Goal: Navigation & Orientation: Find specific page/section

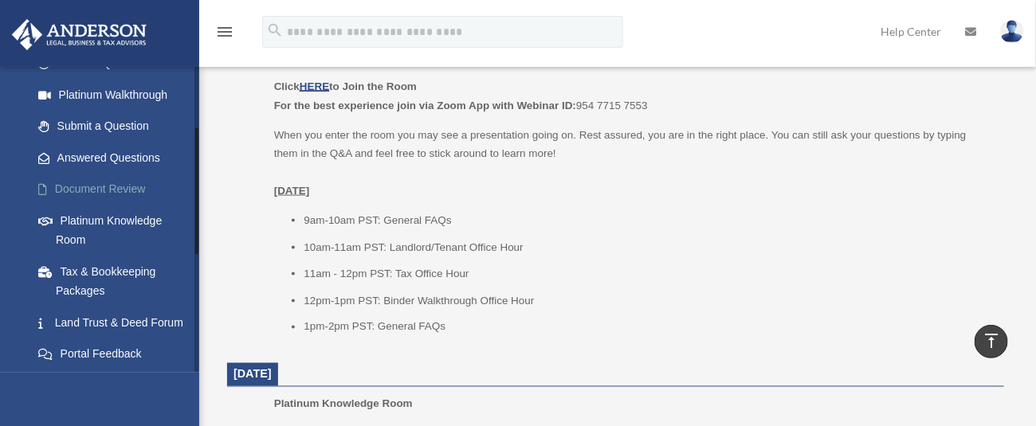
scroll to position [212, 0]
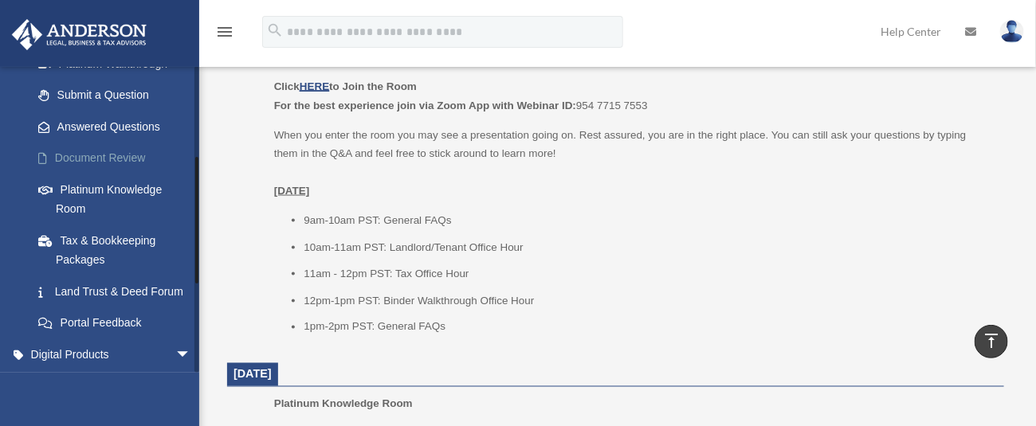
click at [93, 159] on link "Document Review" at bounding box center [118, 159] width 193 height 32
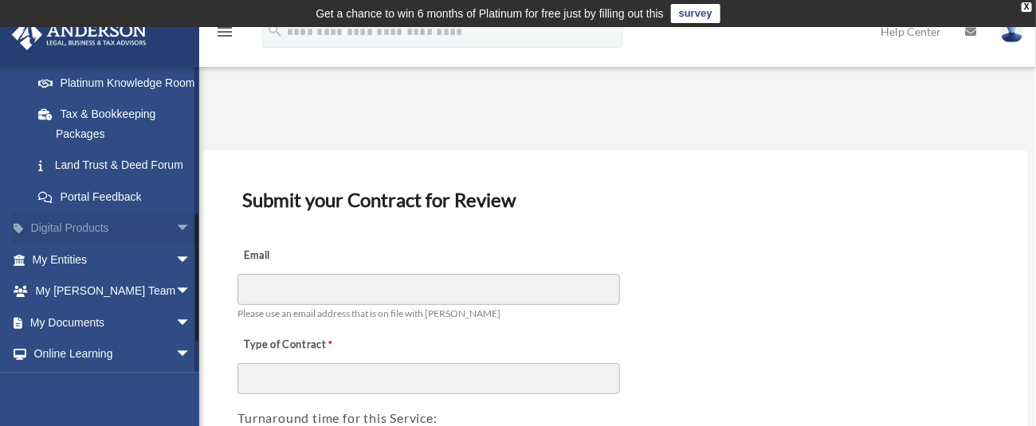
scroll to position [421, 0]
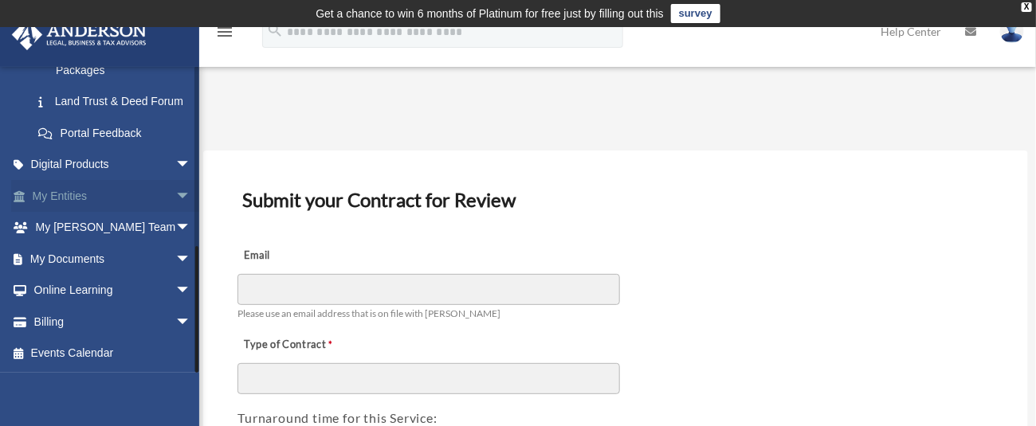
click at [82, 194] on link "My Entities arrow_drop_down" at bounding box center [113, 196] width 204 height 32
click at [175, 194] on span "arrow_drop_down" at bounding box center [191, 196] width 32 height 33
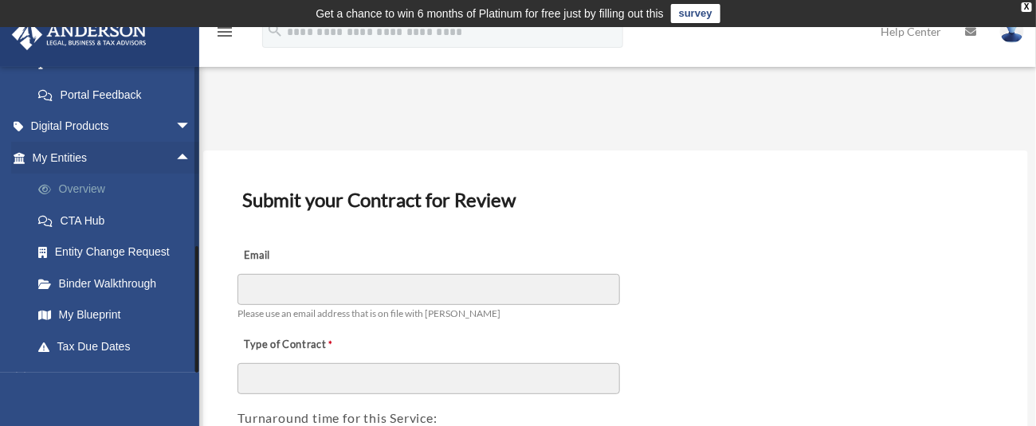
click at [86, 206] on link "Overview" at bounding box center [118, 190] width 193 height 32
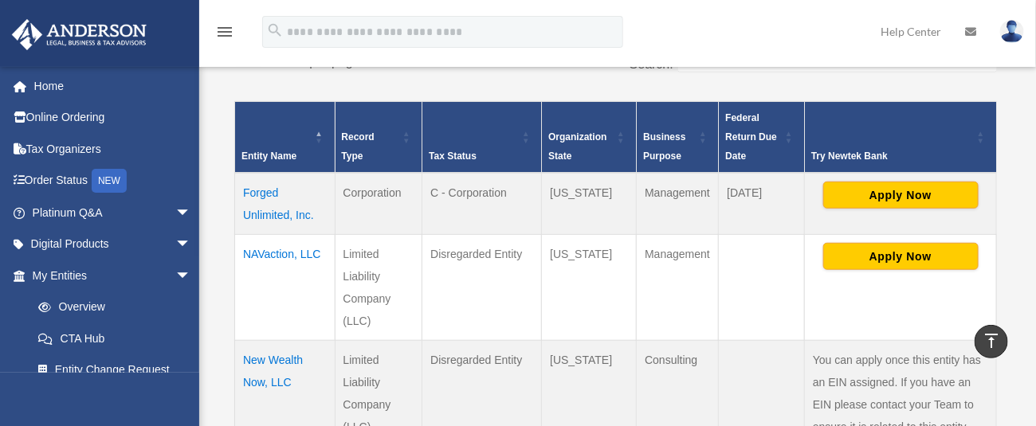
scroll to position [425, 0]
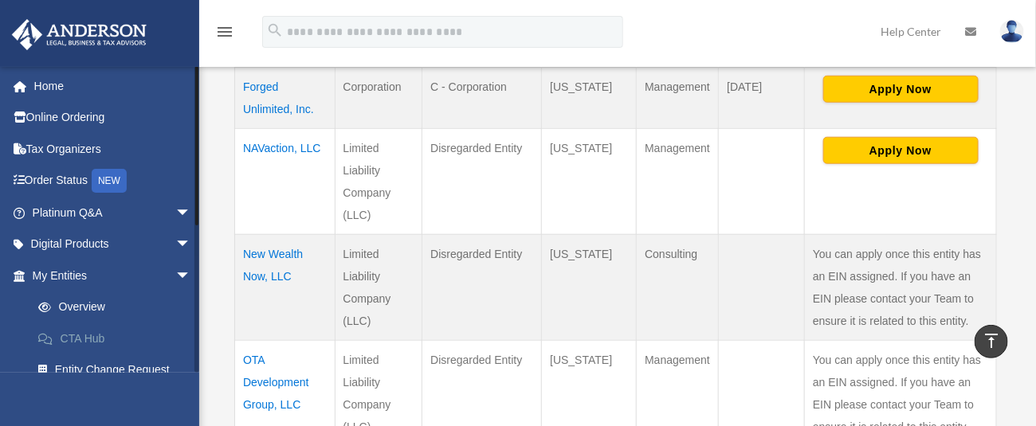
click at [77, 337] on link "CTA Hub" at bounding box center [118, 339] width 193 height 32
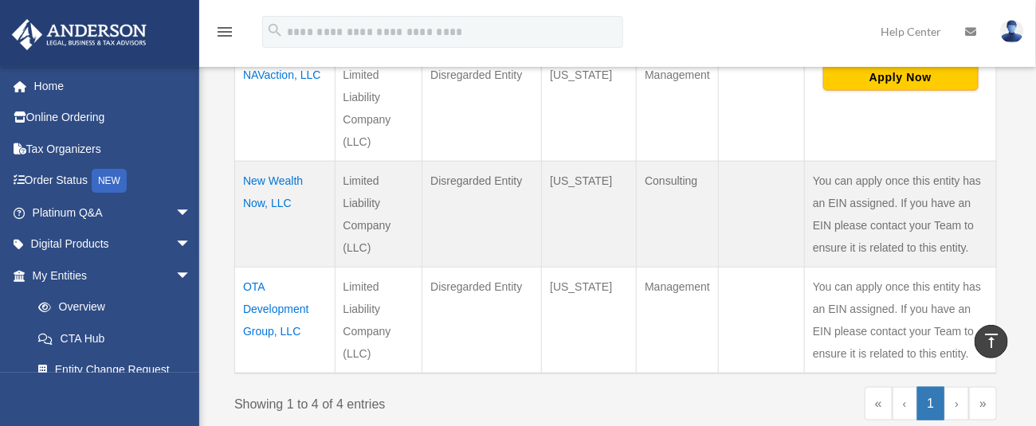
scroll to position [531, 0]
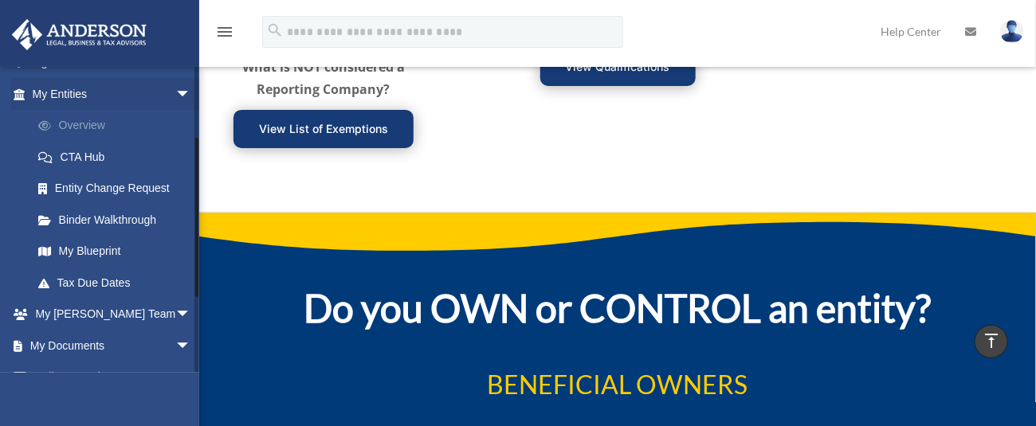
scroll to position [212, 0]
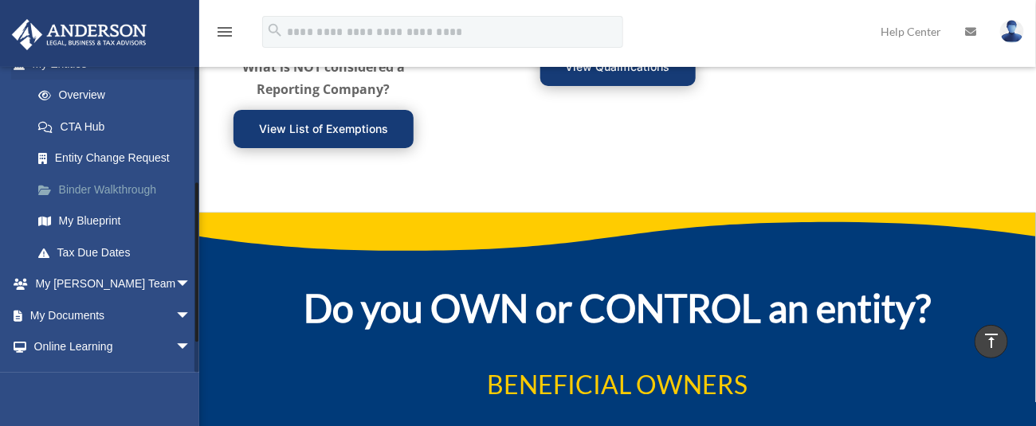
click at [129, 189] on link "Binder Walkthrough" at bounding box center [118, 190] width 193 height 32
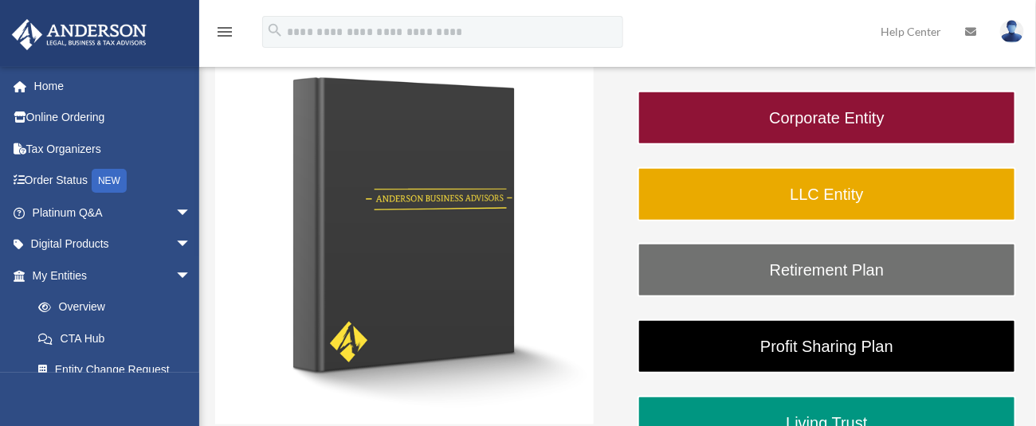
scroll to position [319, 0]
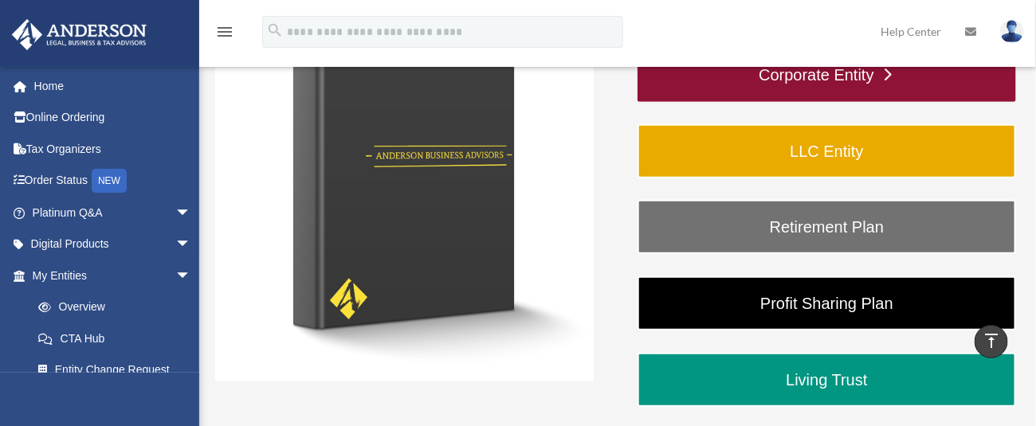
click at [821, 78] on link "Corporate Entity" at bounding box center [827, 75] width 379 height 54
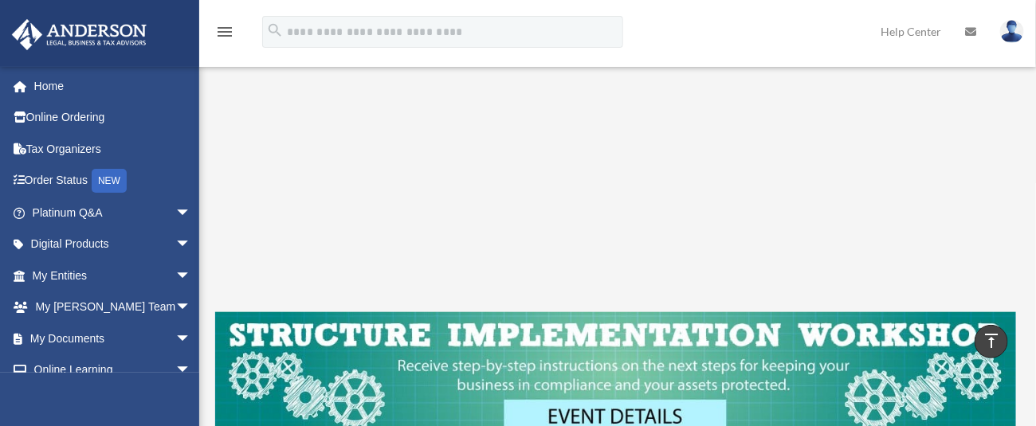
scroll to position [531, 0]
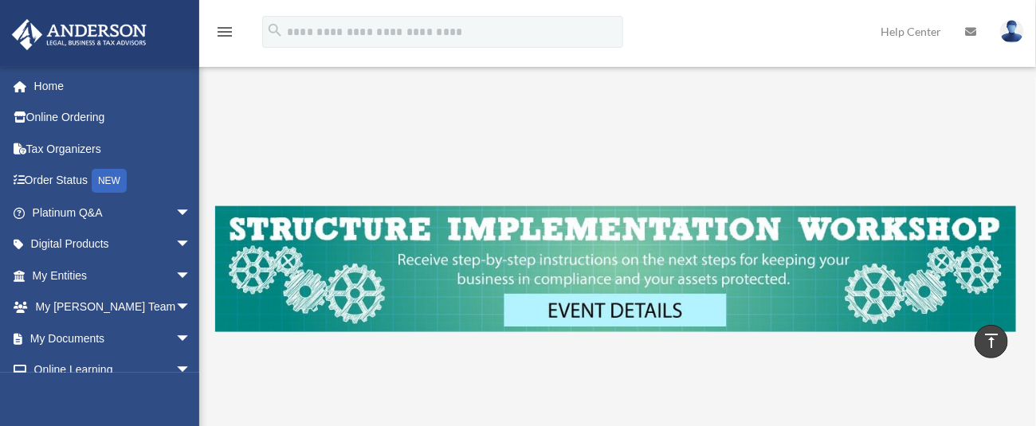
click at [620, 294] on img at bounding box center [615, 268] width 801 height 125
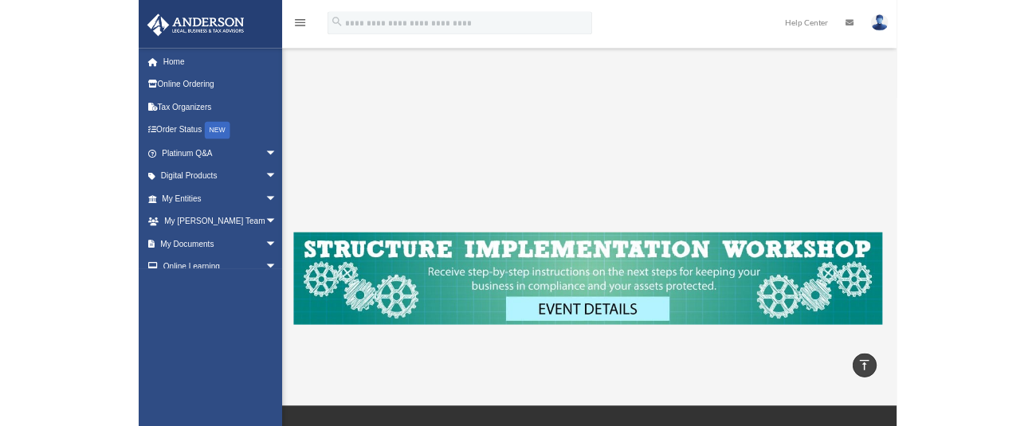
scroll to position [425, 0]
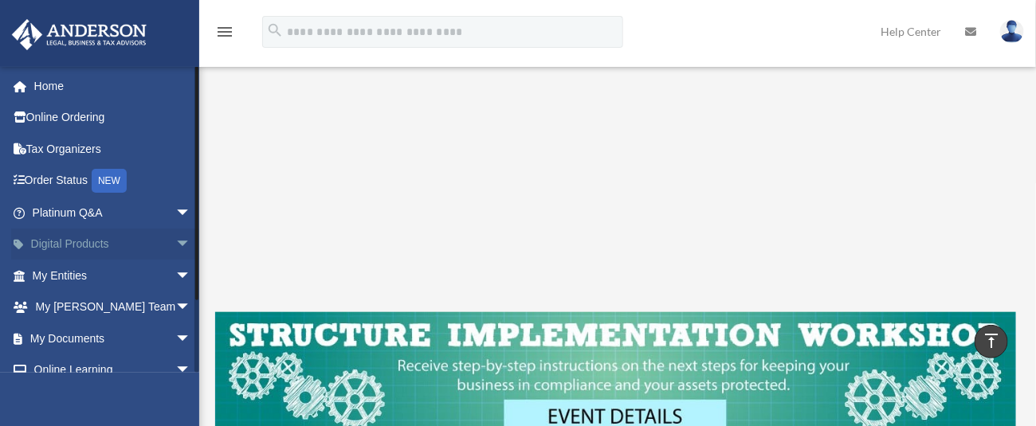
click at [113, 246] on link "Digital Products arrow_drop_down" at bounding box center [113, 245] width 204 height 32
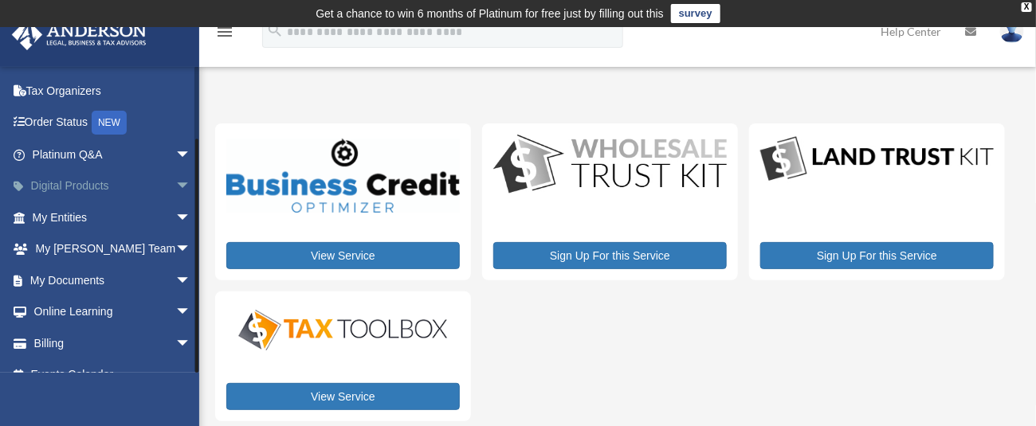
scroll to position [80, 0]
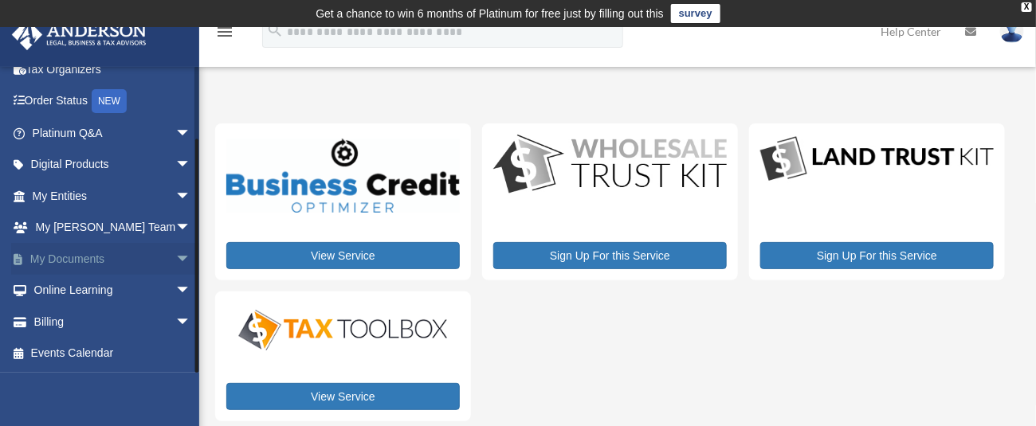
click at [104, 249] on link "My Documents arrow_drop_down" at bounding box center [113, 259] width 204 height 32
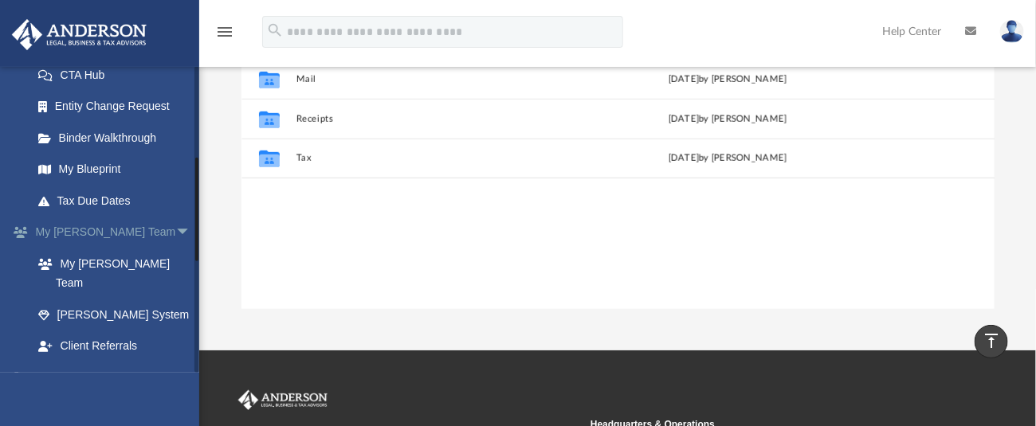
scroll to position [158, 0]
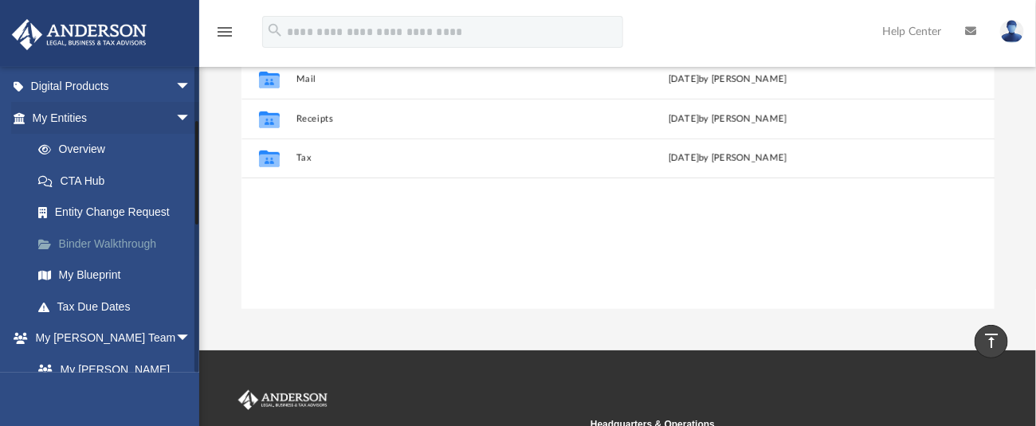
click at [80, 239] on link "Binder Walkthrough" at bounding box center [118, 244] width 193 height 32
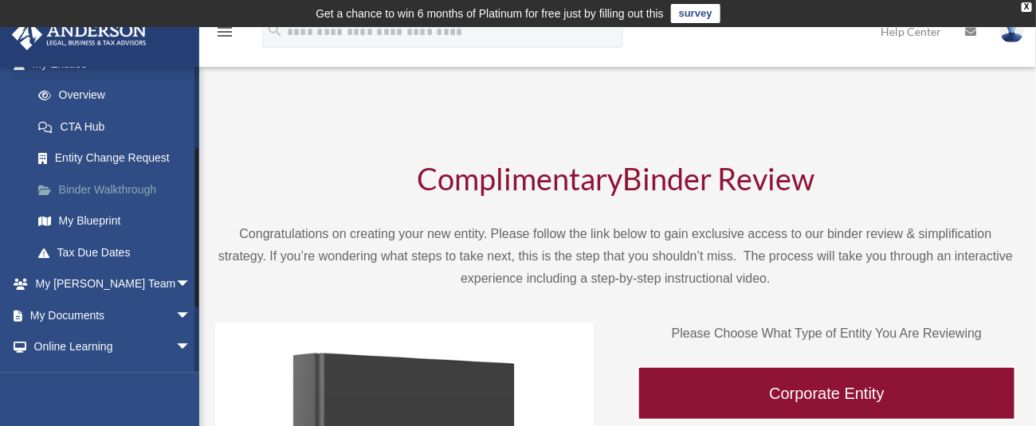
scroll to position [106, 0]
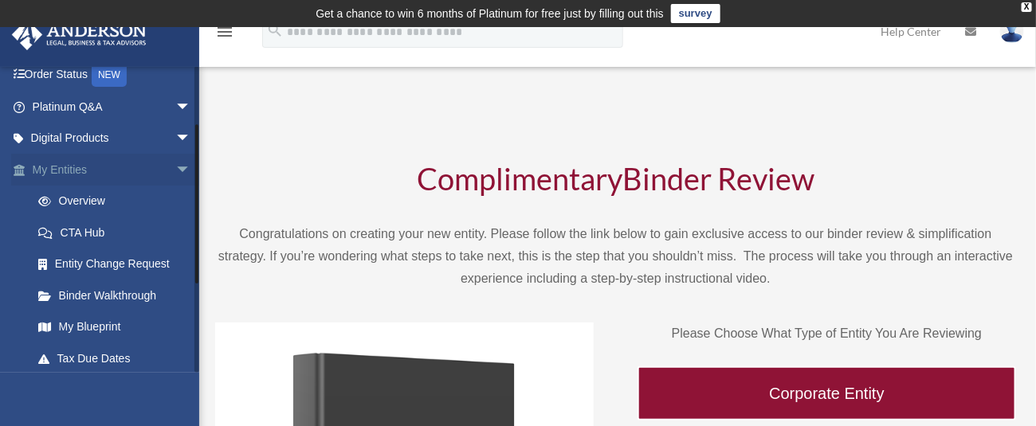
click at [71, 167] on link "My Entities arrow_drop_down" at bounding box center [113, 170] width 204 height 32
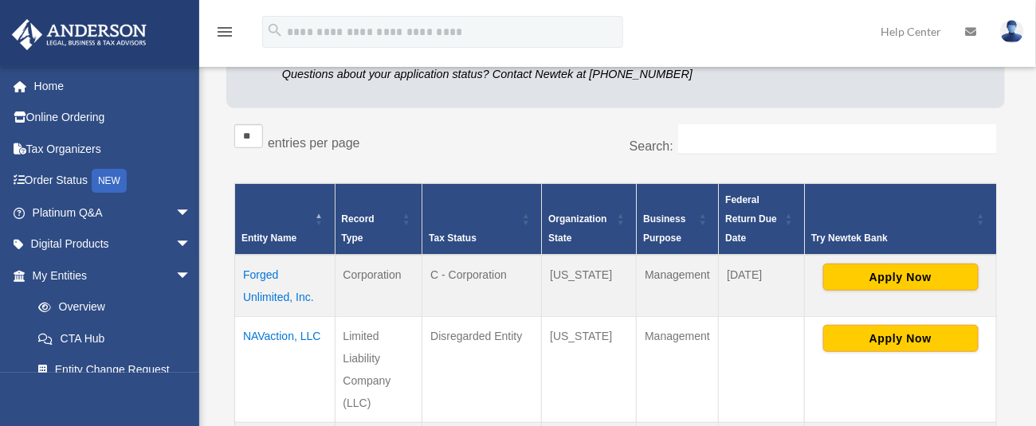
scroll to position [238, 0]
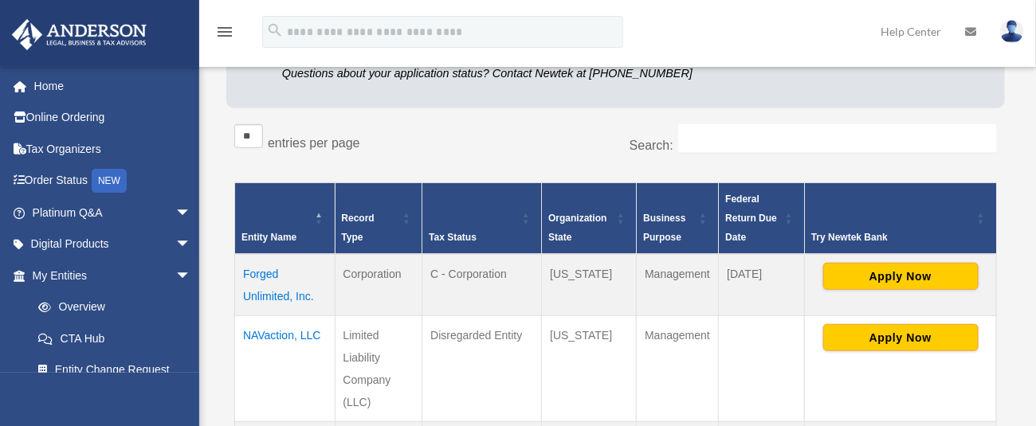
click at [251, 272] on td "Forged Unlimited, Inc." at bounding box center [285, 285] width 100 height 62
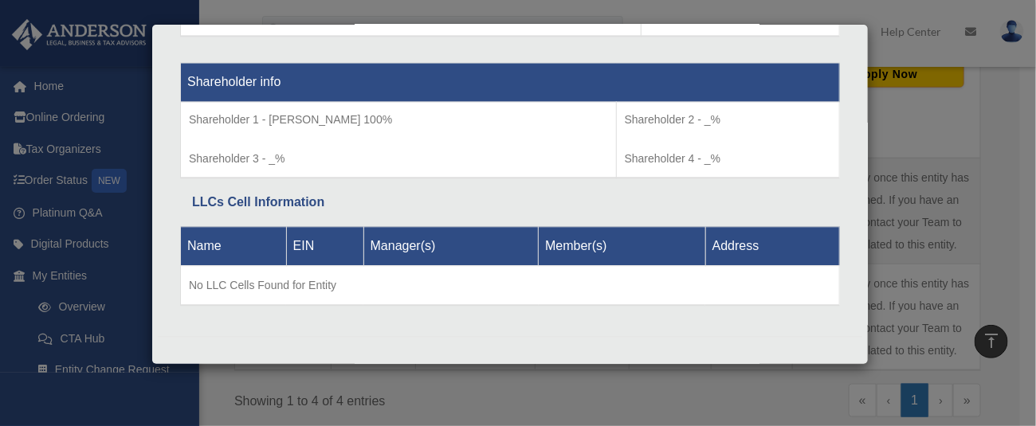
scroll to position [556, 0]
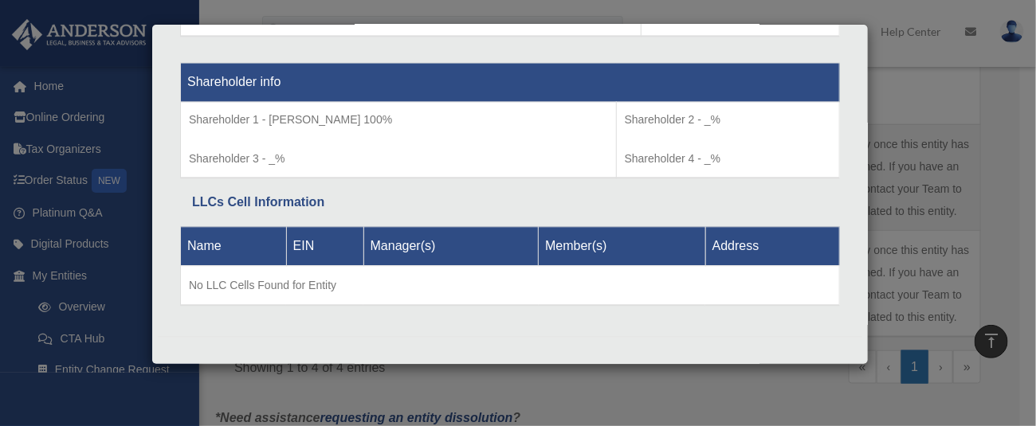
click at [927, 116] on div "Details × Articles Sent Organizational Date" at bounding box center [518, 213] width 1036 height 426
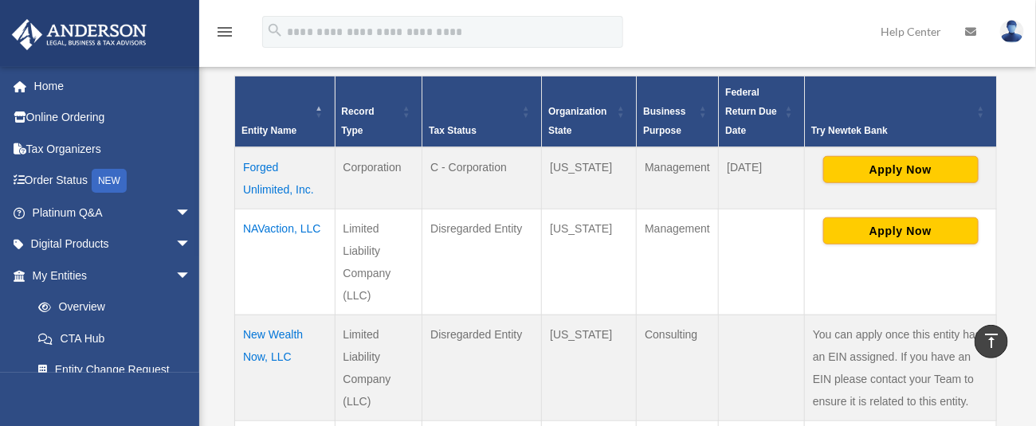
scroll to position [344, 0]
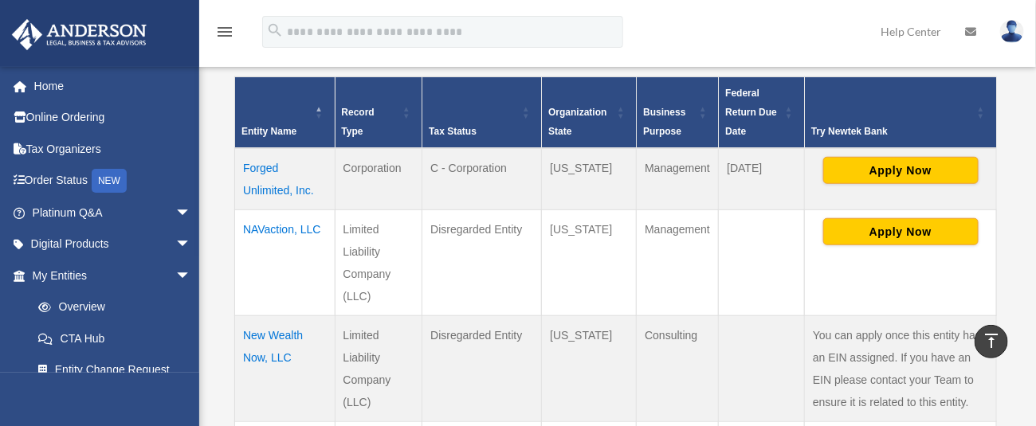
click at [265, 225] on td "NAVaction, LLC" at bounding box center [285, 263] width 100 height 106
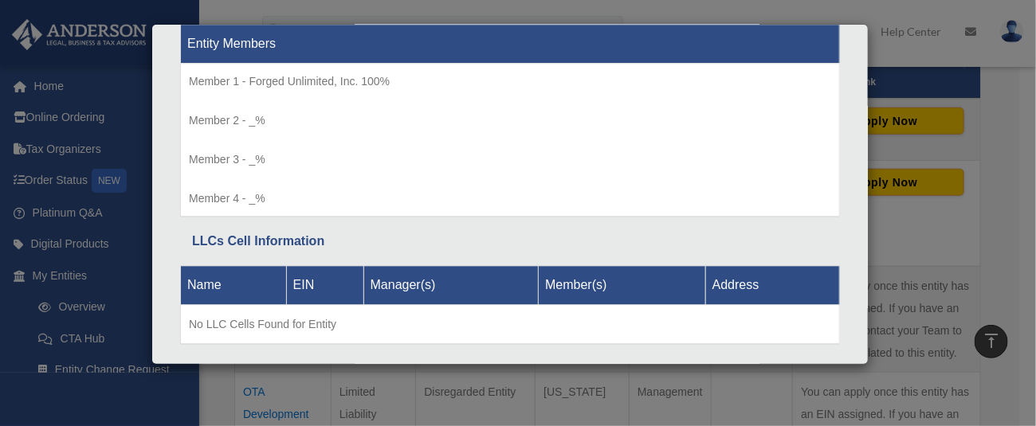
scroll to position [450, 0]
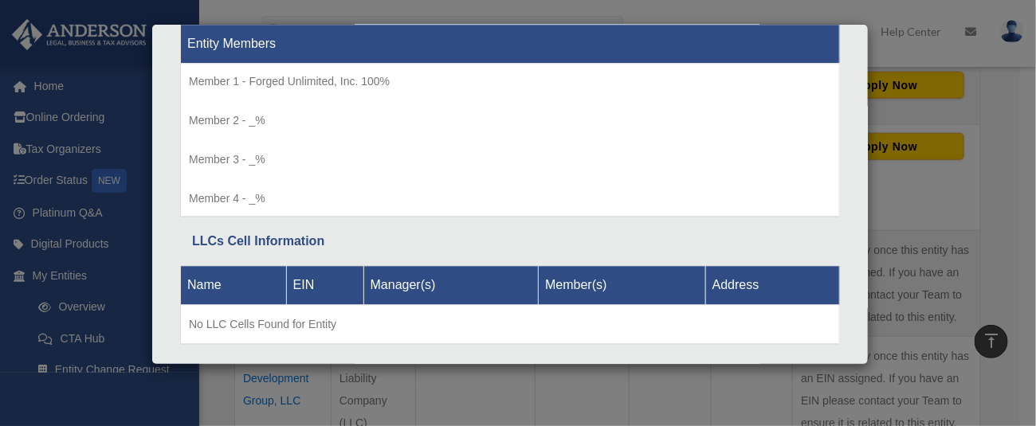
click at [909, 182] on div "Details × Articles Sent Organizational Date" at bounding box center [518, 213] width 1036 height 426
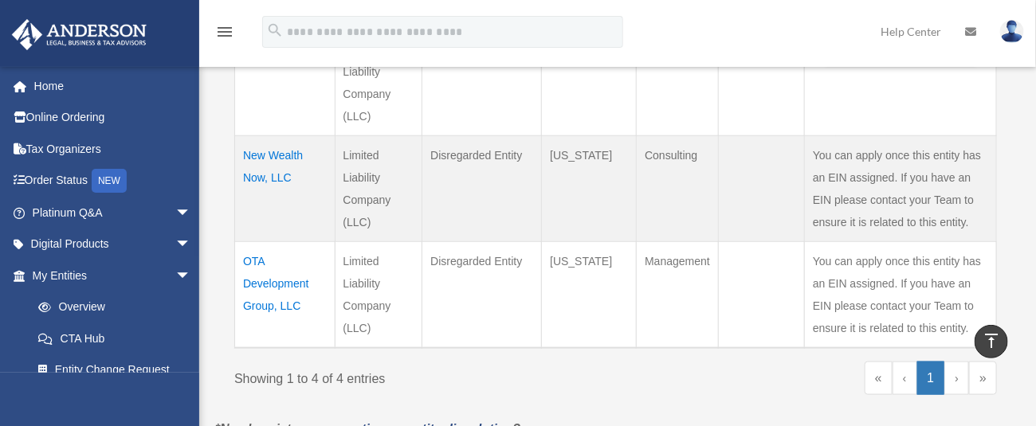
scroll to position [556, 0]
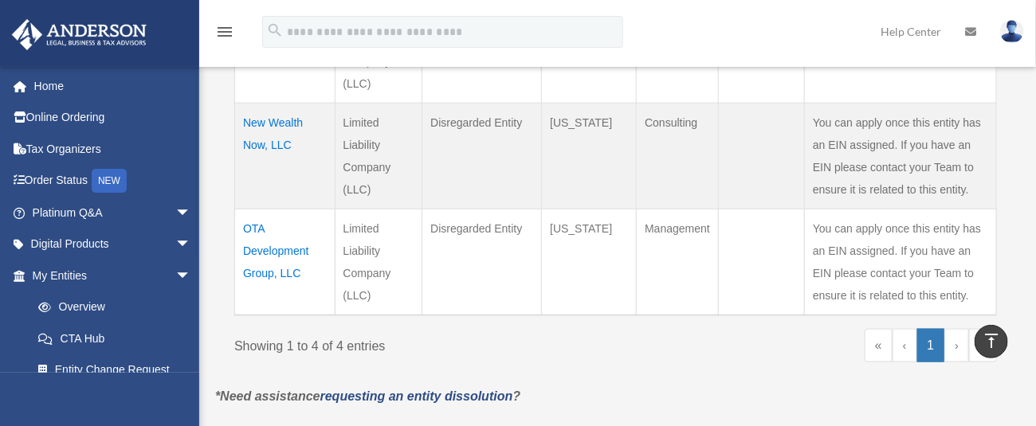
click at [255, 238] on td "OTA Development Group, LLC" at bounding box center [285, 263] width 100 height 107
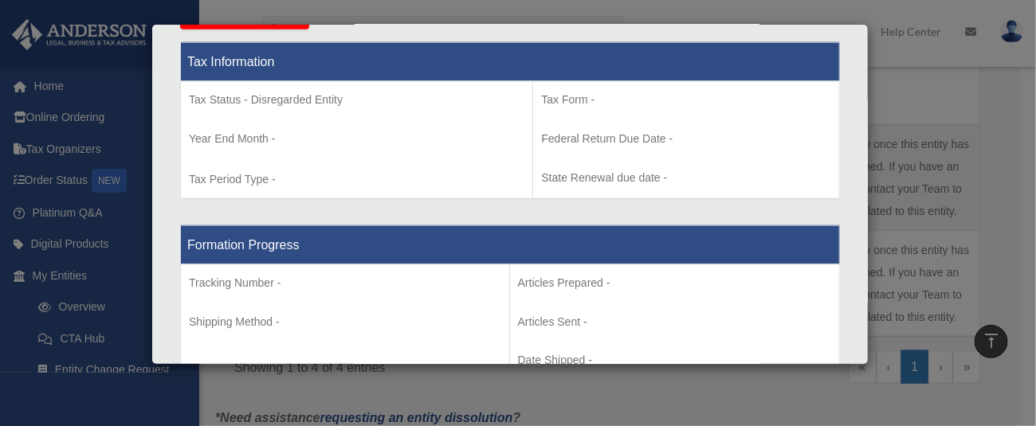
scroll to position [638, 0]
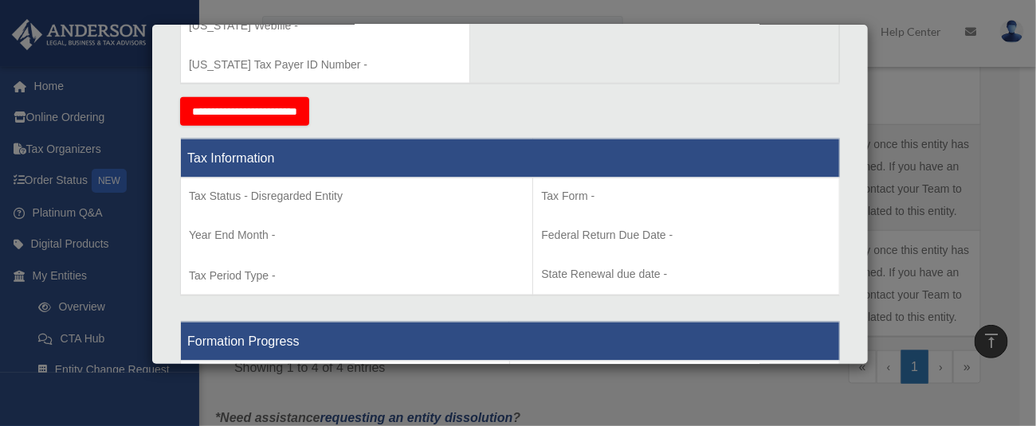
click at [909, 112] on div "Details × Articles Sent Organizational Date" at bounding box center [518, 213] width 1036 height 426
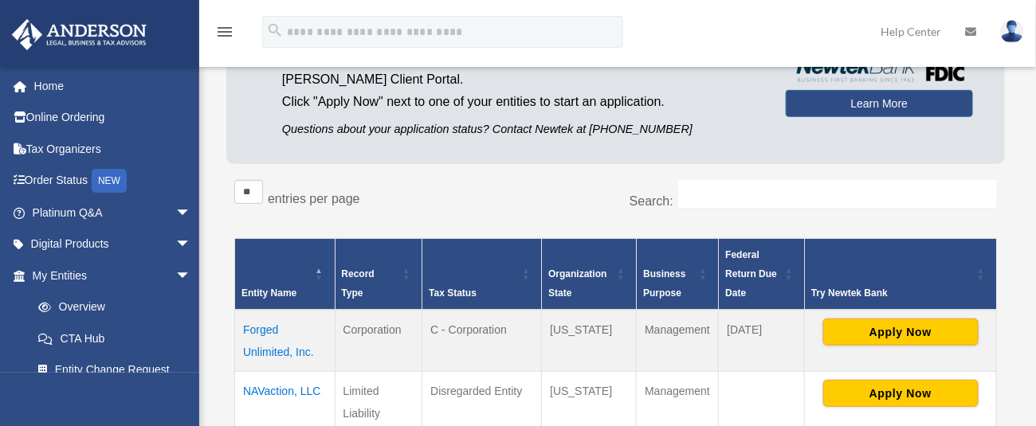
scroll to position [0, 0]
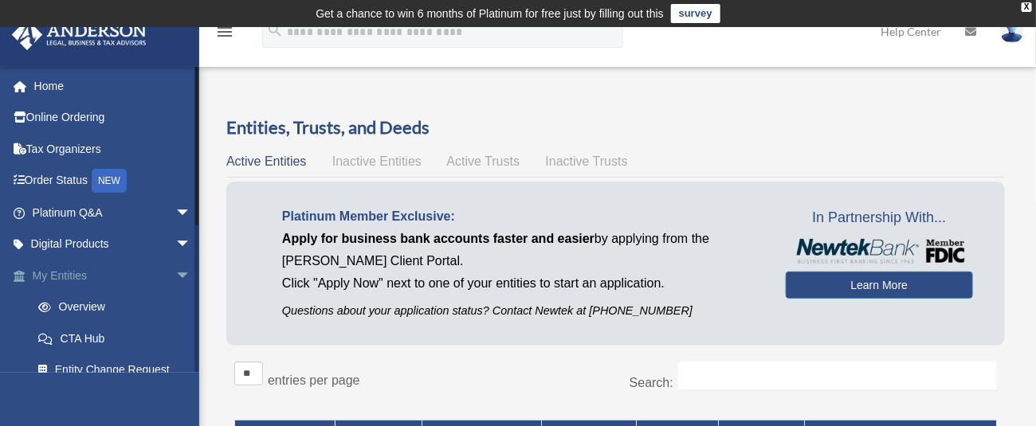
click at [83, 273] on link "My Entities arrow_drop_down" at bounding box center [113, 276] width 204 height 32
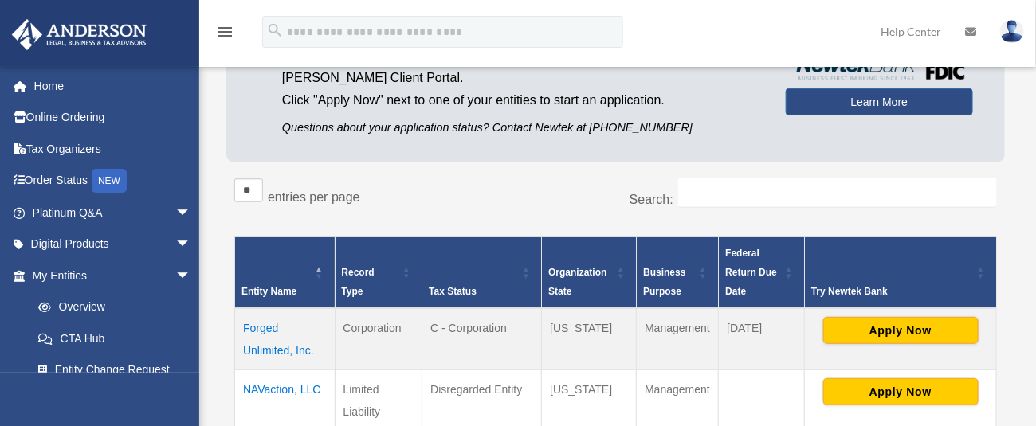
scroll to position [227, 0]
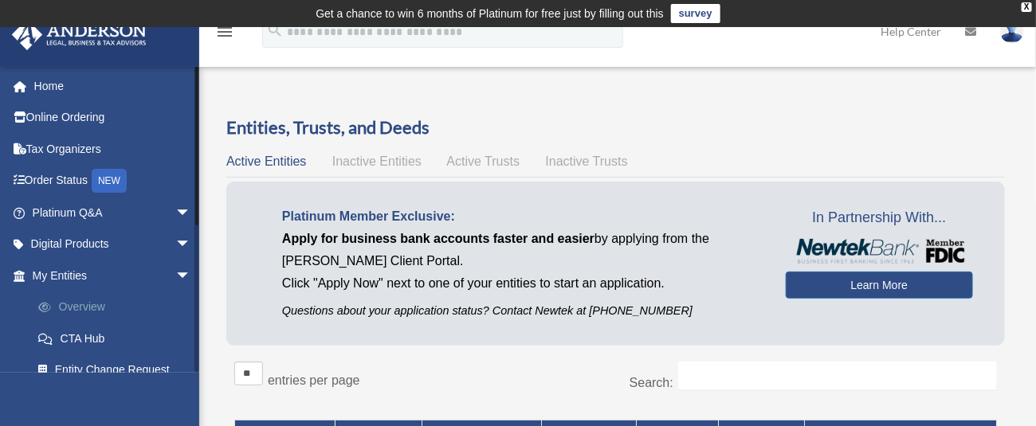
click at [84, 308] on link "Overview" at bounding box center [118, 308] width 193 height 32
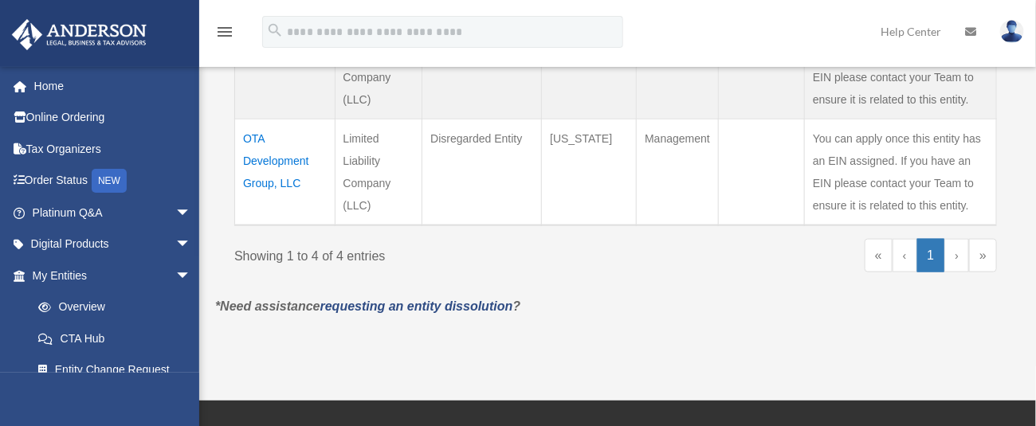
scroll to position [752, 0]
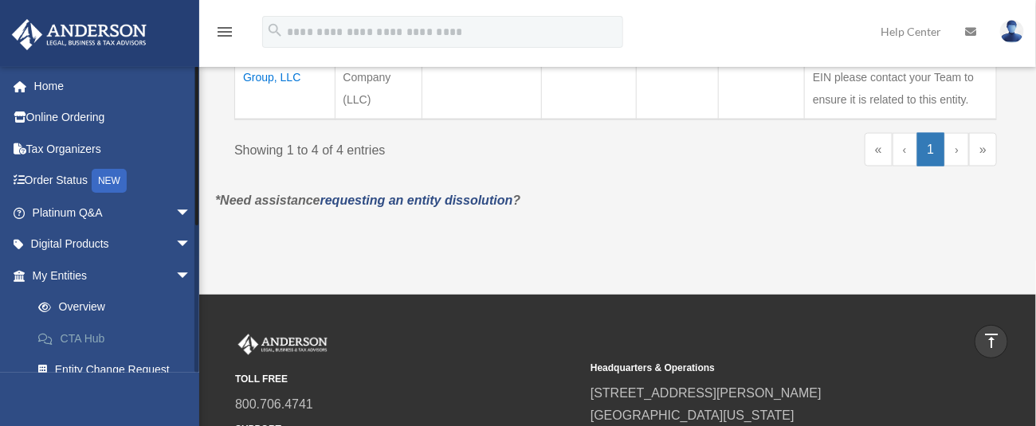
click at [73, 336] on link "CTA Hub" at bounding box center [118, 339] width 193 height 32
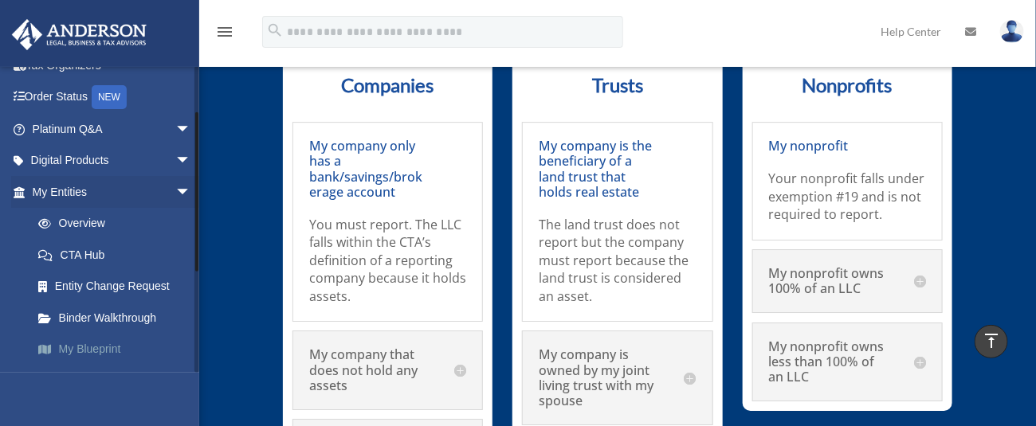
scroll to position [212, 0]
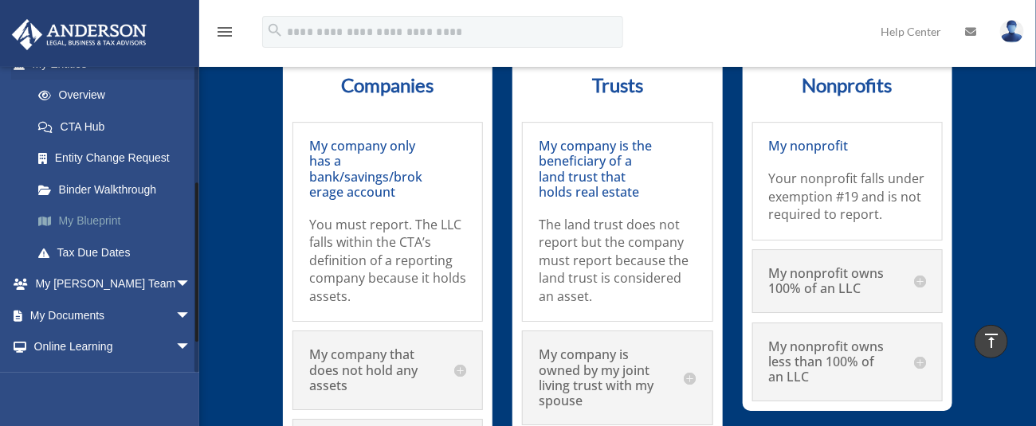
click at [92, 218] on link "My Blueprint" at bounding box center [118, 222] width 193 height 32
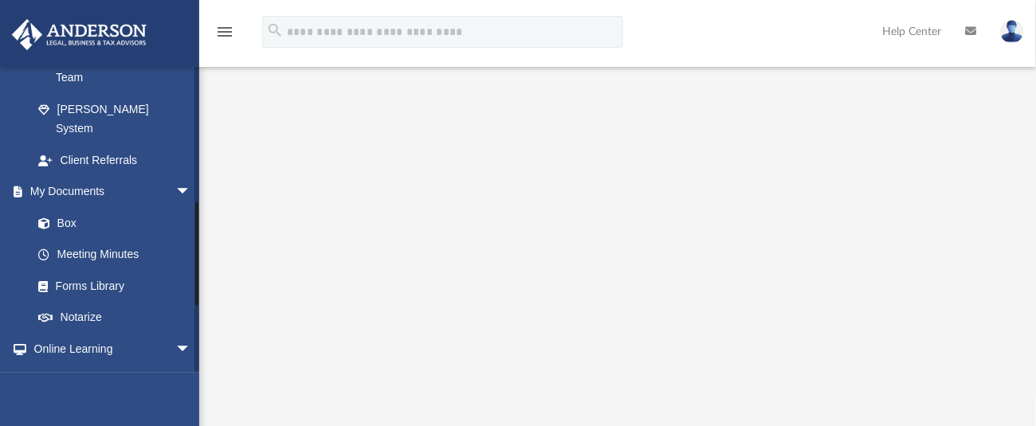
scroll to position [370, 0]
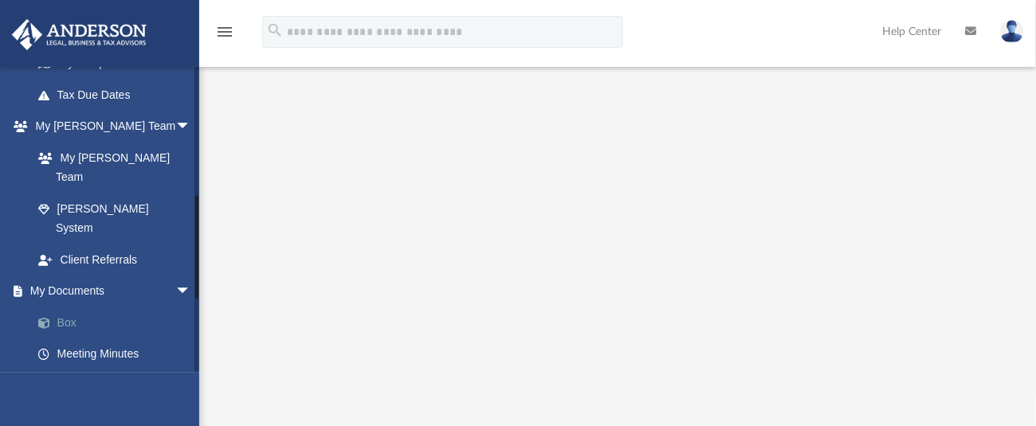
click at [64, 307] on link "Box" at bounding box center [118, 323] width 193 height 32
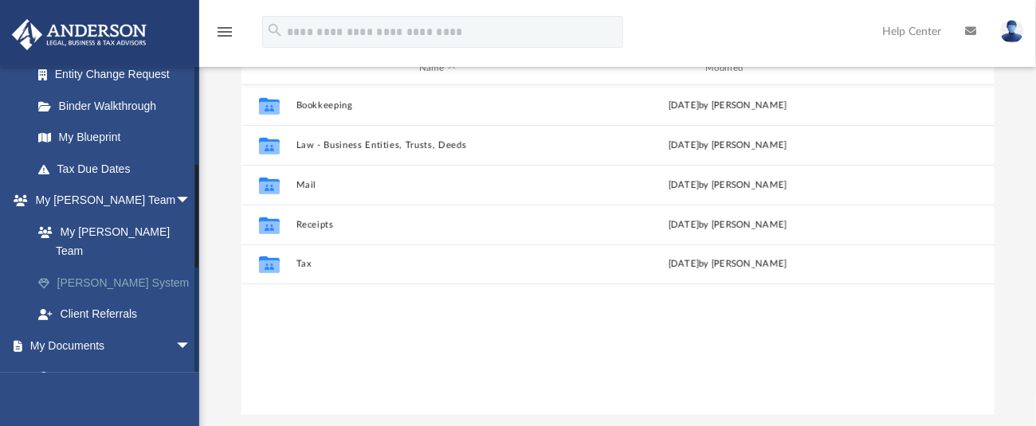
scroll to position [264, 0]
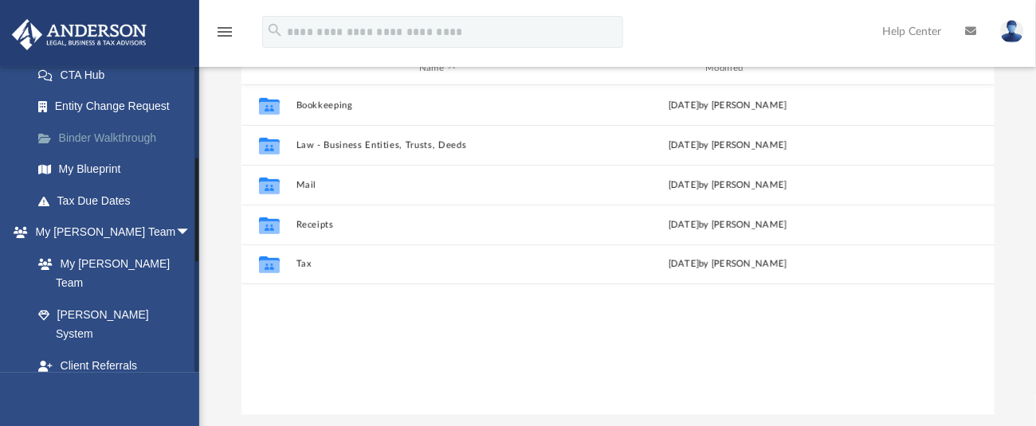
click at [101, 139] on link "Binder Walkthrough" at bounding box center [118, 138] width 193 height 32
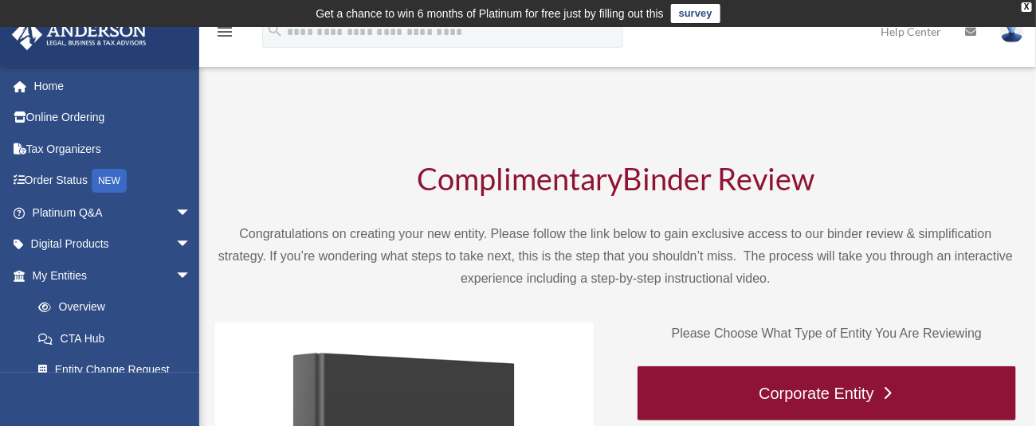
click at [837, 395] on link "Corporate Entity" at bounding box center [827, 394] width 379 height 54
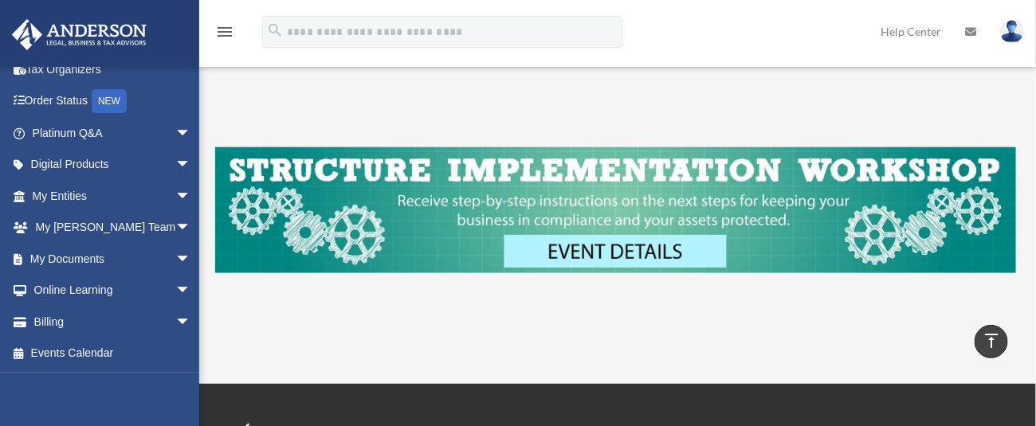
scroll to position [638, 0]
